Goal: Share content

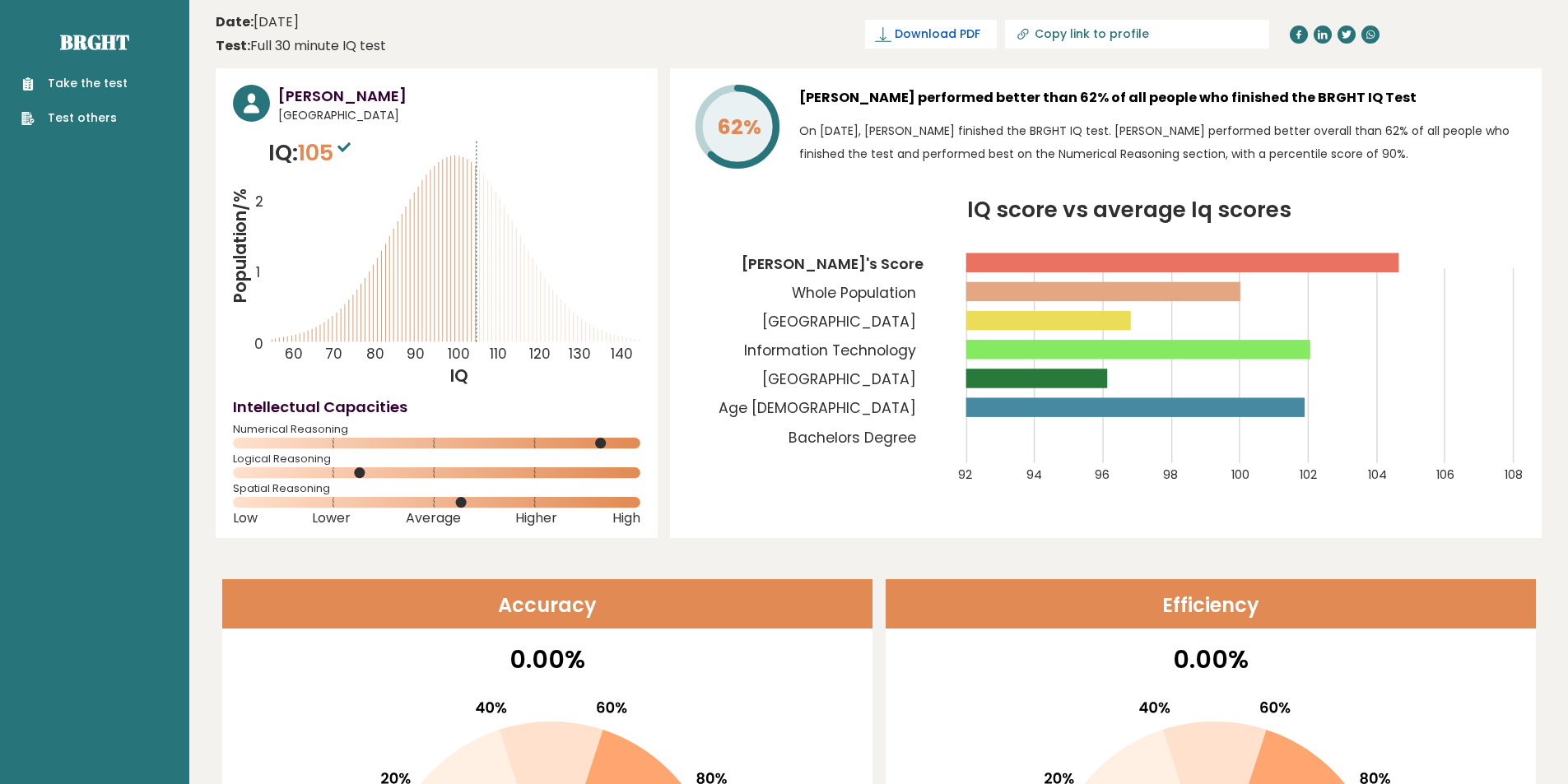
click at [980, 32] on span "Download PDF" at bounding box center [937, 34] width 86 height 17
click at [1160, 35] on input "Copy link to profile" at bounding box center [1147, 33] width 224 height 13
type input "[URL][DOMAIN_NAME][PERSON_NAME]"
